Goal: Communication & Community: Answer question/provide support

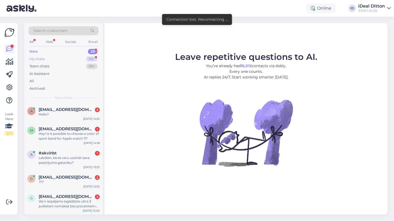
click at [90, 60] on div "99+" at bounding box center [92, 58] width 12 height 5
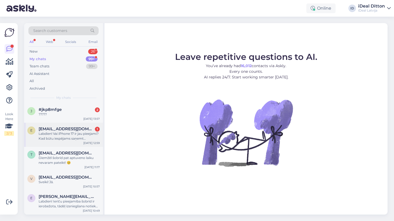
click at [69, 140] on div "e [EMAIL_ADDRESS][DOMAIN_NAME] 1 Labdien! Vai iPhone 17 ir jau pieejami? Kad bū…" at bounding box center [63, 134] width 79 height 24
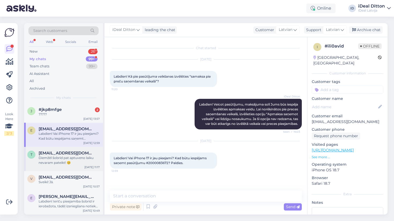
click at [80, 163] on div "Diemžēl šobrīd pat aptuveno laiku nevaram pateikt! 🥺" at bounding box center [69, 160] width 61 height 10
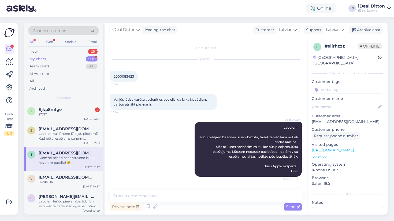
scroll to position [48, 0]
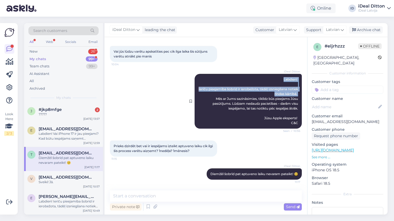
drag, startPoint x: 283, startPoint y: 78, endPoint x: 301, endPoint y: 93, distance: 23.4
click at [301, 93] on div "iDeal Ditton Labdien! Ierīču pieejamība šobrīd ir ierobežota, tādēļ izsniegšana…" at bounding box center [248, 101] width 107 height 55
click at [276, 113] on div "iDeal Ditton Labdien! Ierīču pieejamība šobrīd ir ierobežota, tādēļ izsniegšana…" at bounding box center [248, 101] width 107 height 55
click at [76, 141] on div "e [EMAIL_ADDRESS][DOMAIN_NAME] Labdien! Vai iPhone 17 ir jau pieejami? Kad būtu…" at bounding box center [63, 134] width 79 height 24
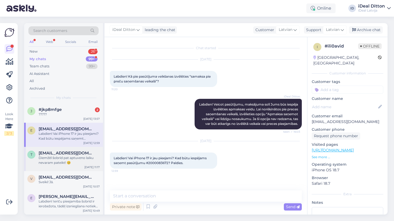
scroll to position [0, 0]
click at [71, 159] on div "Diemžēl šobrīd pat aptuveno laiku nevaram pateikt! 🥺" at bounding box center [69, 160] width 61 height 10
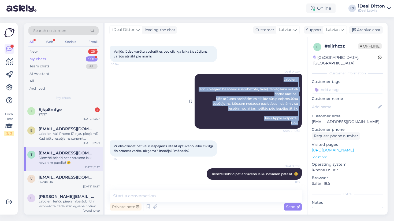
drag, startPoint x: 283, startPoint y: 76, endPoint x: 299, endPoint y: 123, distance: 49.8
click at [299, 123] on div "iDeal Ditton Labdien! Ierīču pieejamība šobrīd ir ierobežota, tādēļ izsniegšana…" at bounding box center [248, 101] width 107 height 55
copy span "Labdien! Ierīču pieejamība šobrīd ir ierobežota, tādēļ izsniegšana notiek rinda…"
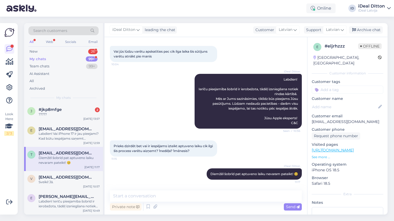
click at [147, 118] on div "iDeal Ditton Labdien! Ierīču pieejamība šobrīd ir ierobežota, tādēļ izsniegšana…" at bounding box center [206, 101] width 192 height 66
click at [63, 132] on div "Labdien! Vai iPhone 17 ir jau pieejami? Kad būtu iespējams saņemt pasūtījumu #2…" at bounding box center [69, 136] width 61 height 10
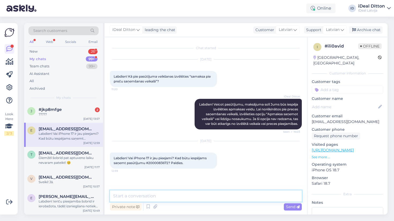
click at [133, 195] on textarea at bounding box center [206, 195] width 192 height 11
paste textarea "Labdien! Ierīču pieejamība šobrīd ir ierobežota, tādēļ izsniegšana notiek rinda…"
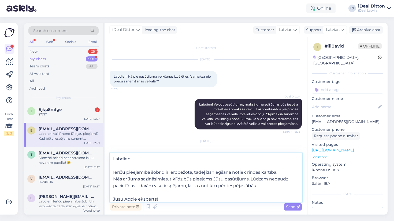
scroll to position [7, 0]
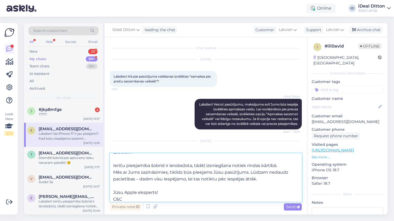
drag, startPoint x: 131, startPoint y: 198, endPoint x: 112, endPoint y: 184, distance: 23.5
click at [111, 184] on textarea "Labdien! Ierīču pieejamība šobrīd ir ierobežota, tādēļ izsniegšana notiek rinda…" at bounding box center [206, 177] width 192 height 48
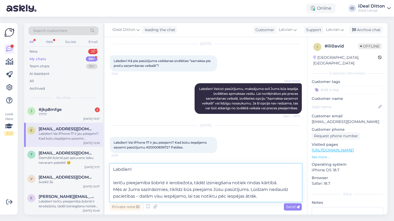
scroll to position [16, 0]
type textarea "Labdien! Ierīču pieejamība šobrīd ir ierobežota, tādēļ izsniegšana notiek rinda…"
click at [290, 205] on span "Send" at bounding box center [293, 206] width 14 height 5
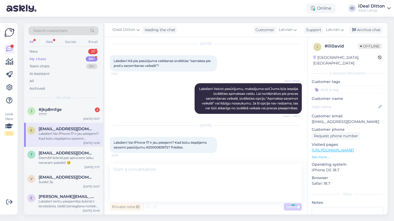
scroll to position [41, 0]
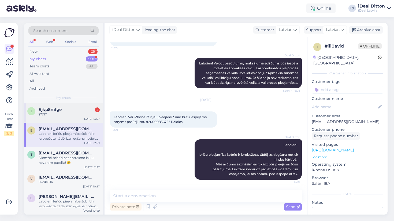
click at [53, 108] on span "#jkp8mfge" at bounding box center [50, 109] width 23 height 5
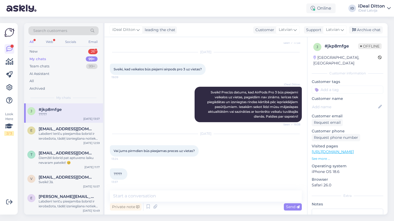
scroll to position [192, 0]
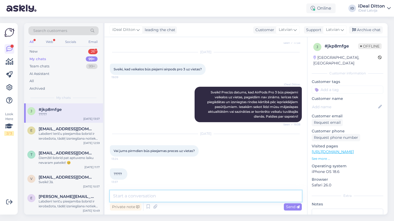
click at [143, 197] on textarea at bounding box center [206, 195] width 192 height 11
paste textarea "Labdien! Ierīču pieejamība šobrīd ir ierobežota, tādēļ izsniegšana notiek rinda…"
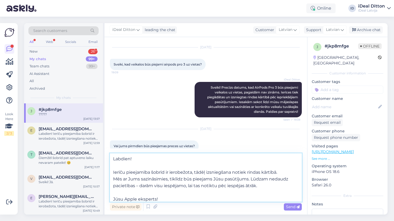
scroll to position [7, 0]
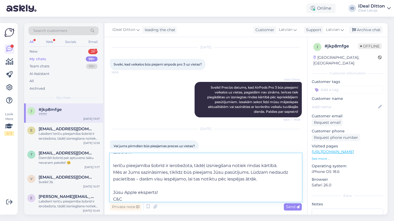
drag, startPoint x: 132, startPoint y: 200, endPoint x: 112, endPoint y: 183, distance: 26.5
click at [112, 183] on textarea "Labdien! Ierīču pieejamība šobrīd ir ierobežota, tādēļ izsniegšana notiek rinda…" at bounding box center [206, 177] width 192 height 48
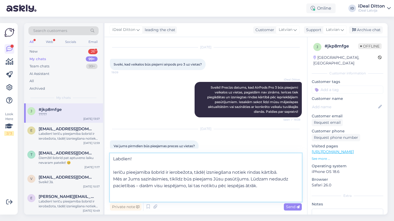
scroll to position [0, 0]
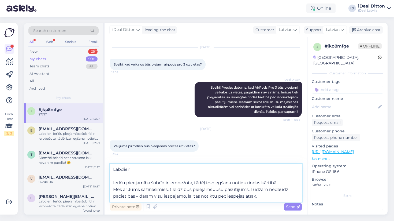
drag, startPoint x: 110, startPoint y: 186, endPoint x: 271, endPoint y: 204, distance: 161.3
click at [271, 204] on div "Labdien! Ierīču pieejamība šobrīd ir ierobežota, tādēļ izsniegšana notiek rinda…" at bounding box center [206, 187] width 192 height 48
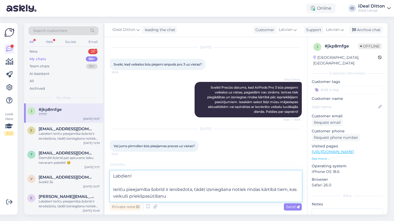
type textarea "Labdien! Ierīču pieejamība šobrīd ir ierobežota, tādēļ izsniegšana notiek rinda…"
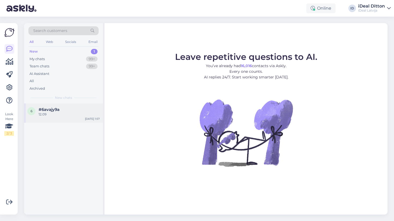
click at [87, 112] on div "12.09" at bounding box center [69, 114] width 61 height 5
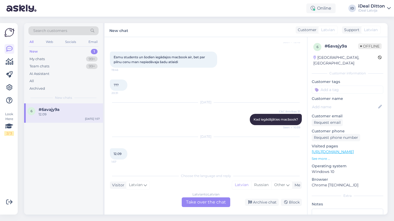
scroll to position [70, 0]
click at [91, 58] on div "99+" at bounding box center [92, 58] width 12 height 5
